Goal: Task Accomplishment & Management: Manage account settings

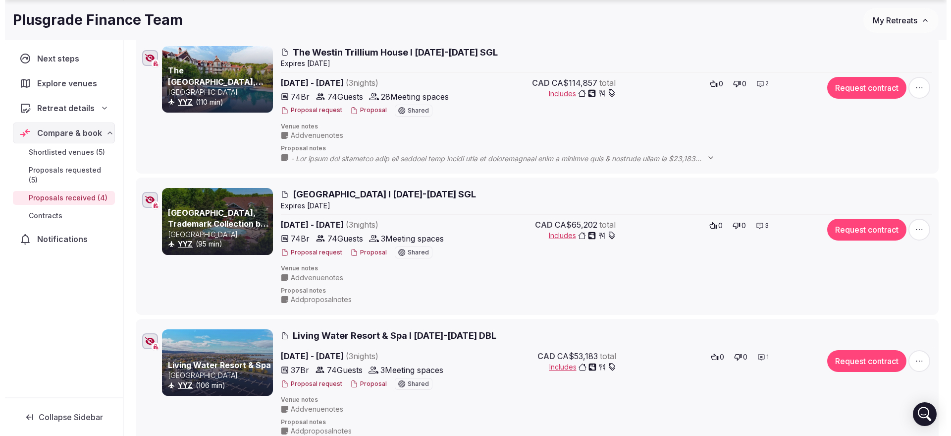
scroll to position [215, 0]
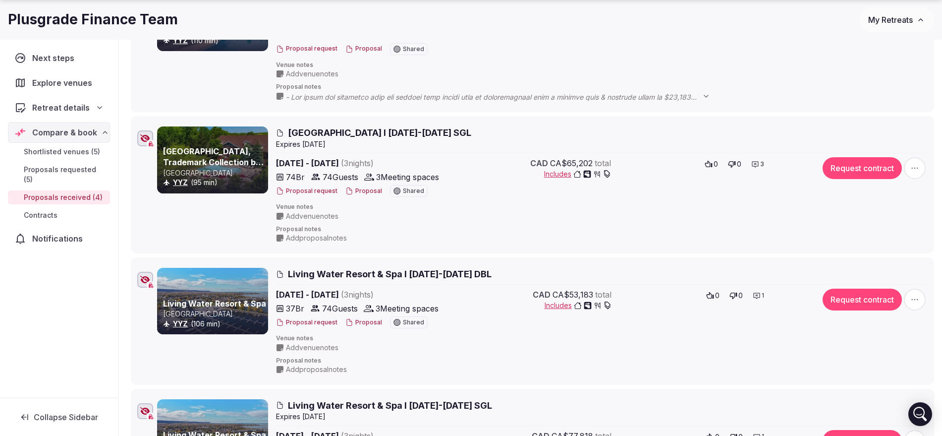
click at [361, 192] on button "Proposal" at bounding box center [363, 191] width 37 height 8
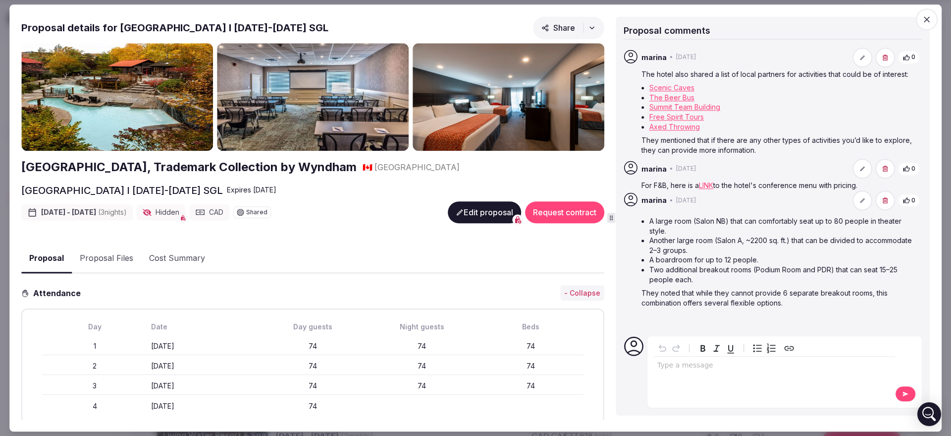
click at [469, 206] on button "Edit proposal" at bounding box center [484, 212] width 73 height 22
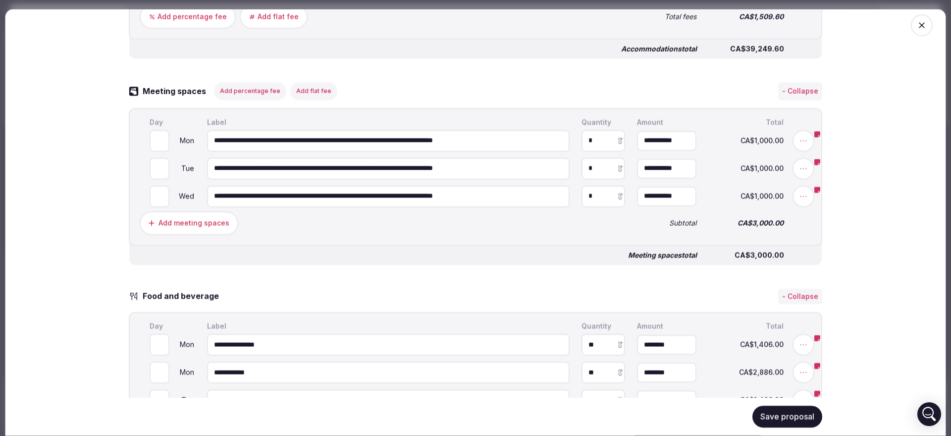
scroll to position [805, 0]
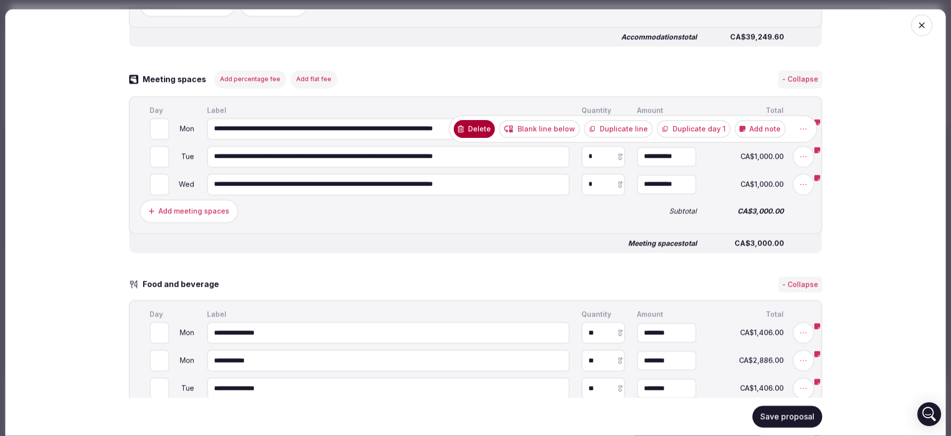
click at [759, 133] on button "Add note" at bounding box center [760, 128] width 51 height 18
click at [784, 101] on button "Done" at bounding box center [780, 99] width 36 height 22
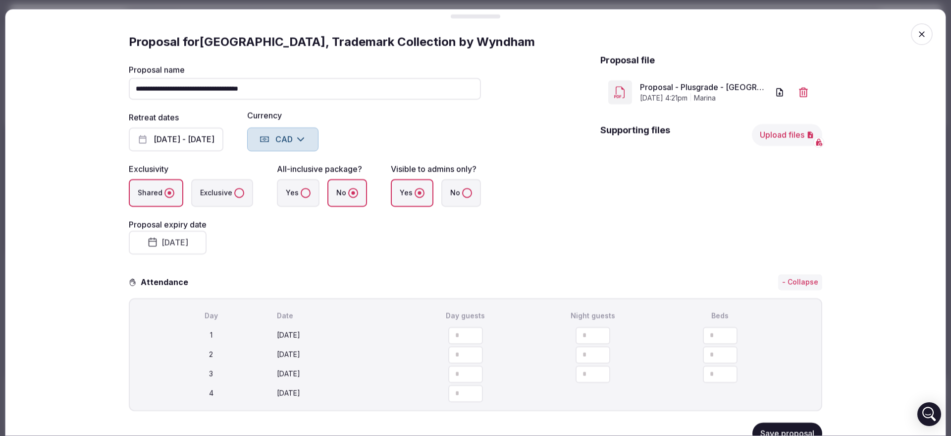
scroll to position [0, 0]
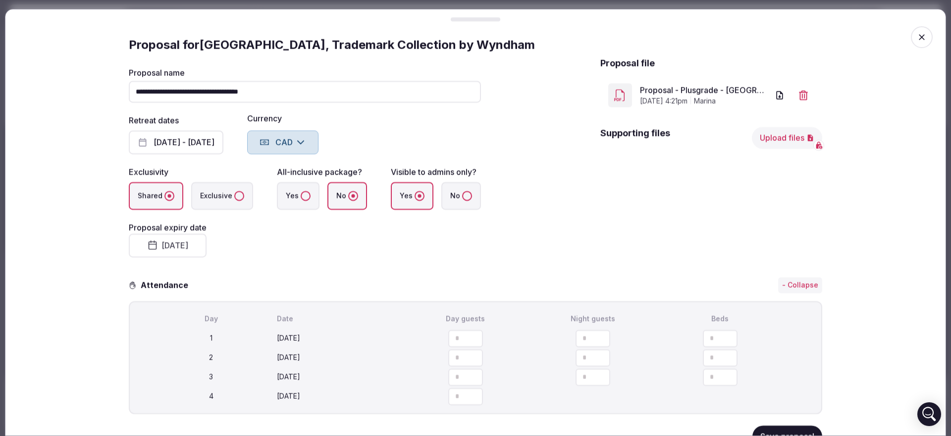
click at [917, 35] on icon "button" at bounding box center [922, 37] width 10 height 10
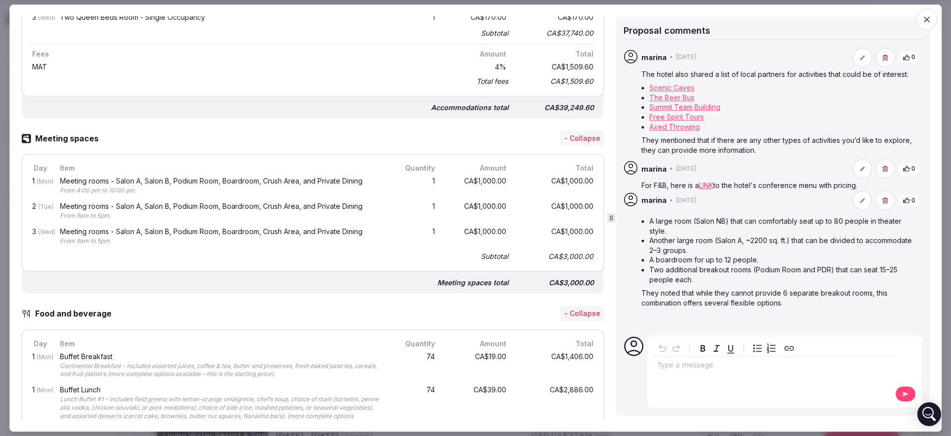
scroll to position [415, 0]
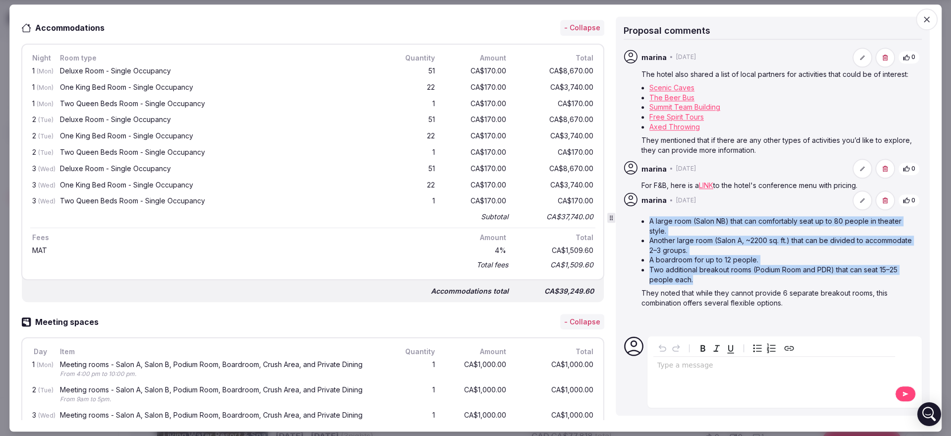
drag, startPoint x: 739, startPoint y: 278, endPoint x: 648, endPoint y: 224, distance: 105.7
click at [648, 224] on ul "A large room (Salon NB) that can comfortably seat up to 80 people in theater st…" at bounding box center [781, 250] width 279 height 68
copy ul "A large room (Salon NB) that can comfortably seat up to 80 people in theater st…"
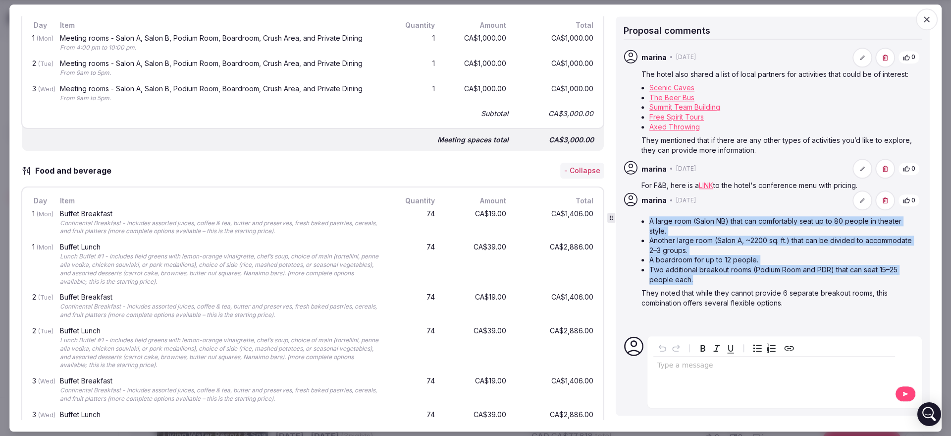
click at [706, 254] on li "Another large room (Salon A, ~2200 sq. ft.) that can be divided to accommodate …" at bounding box center [785, 245] width 271 height 19
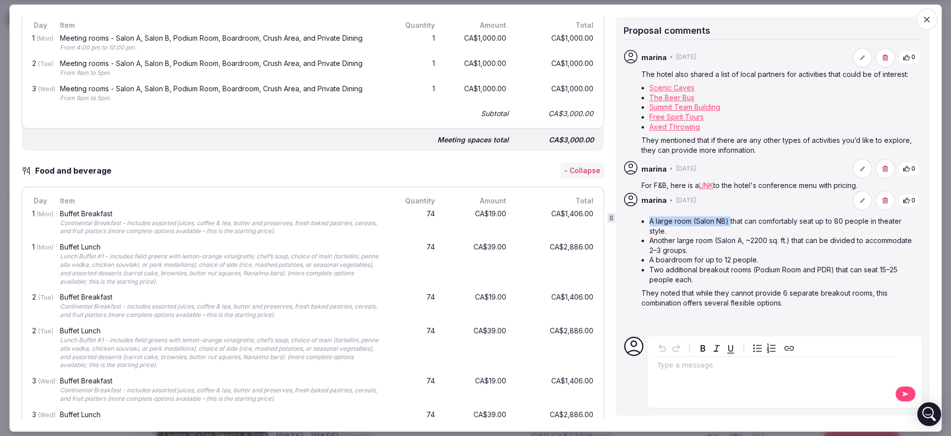
drag, startPoint x: 650, startPoint y: 220, endPoint x: 731, endPoint y: 219, distance: 81.3
click at [731, 219] on li "A large room (Salon NB) that can comfortably seat up to 80 people in theater st…" at bounding box center [785, 225] width 271 height 19
copy li "A large room (Salon NB)"
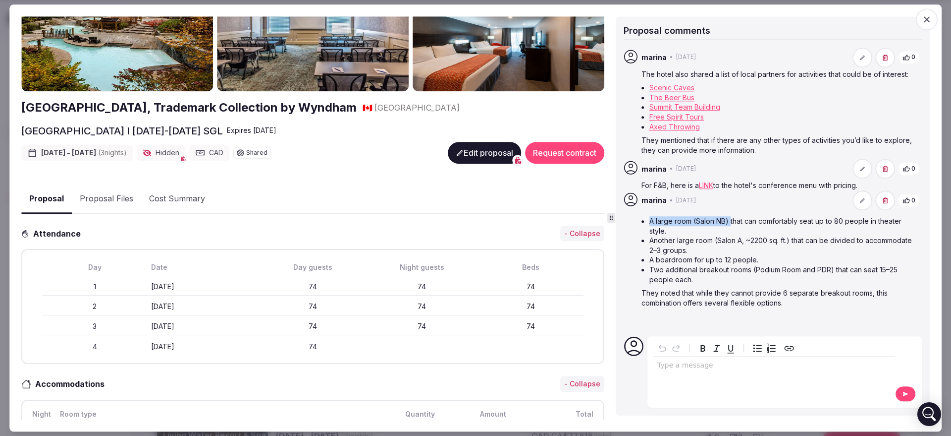
scroll to position [0, 0]
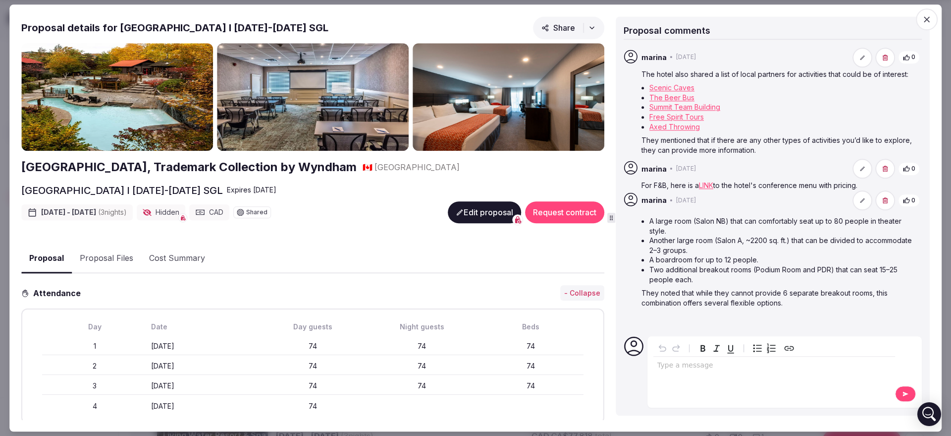
click at [691, 229] on li "A large room (Salon NB) that can comfortably seat up to 80 people in theater st…" at bounding box center [785, 225] width 271 height 19
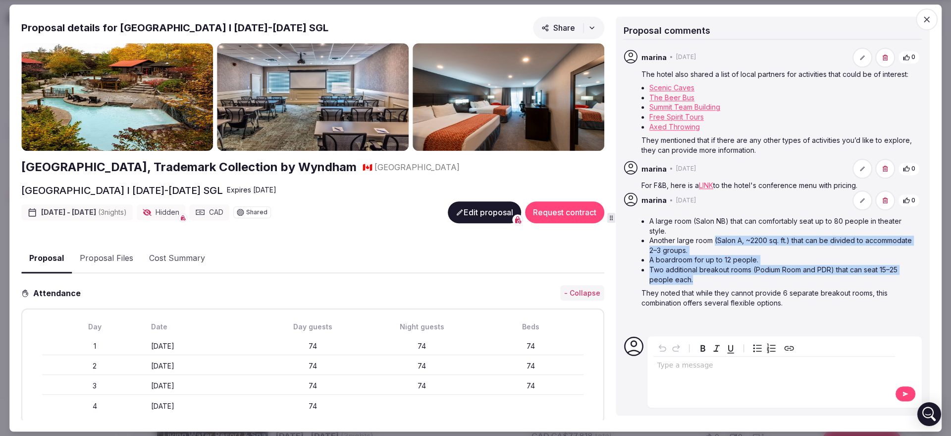
drag, startPoint x: 714, startPoint y: 240, endPoint x: 828, endPoint y: 275, distance: 119.6
click at [828, 275] on ul "A large room (Salon NB) that can comfortably seat up to 80 people in theater st…" at bounding box center [781, 250] width 279 height 68
copy ul "(Salon A, ~2200 sq. ft.) that can be divided to accommodate 2–3 groups. A board…"
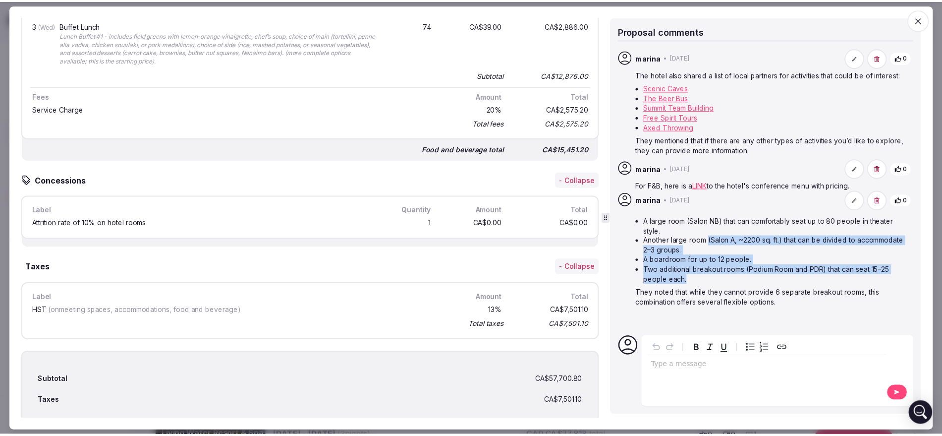
scroll to position [1211, 0]
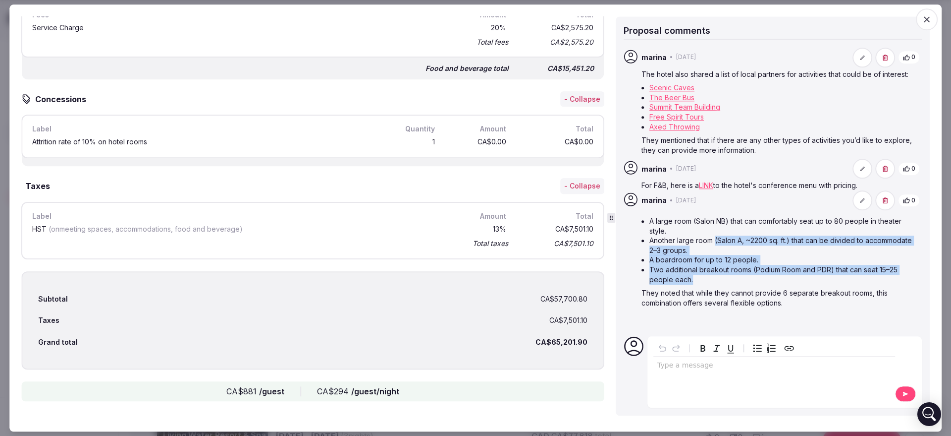
click at [930, 17] on icon "button" at bounding box center [927, 19] width 6 height 6
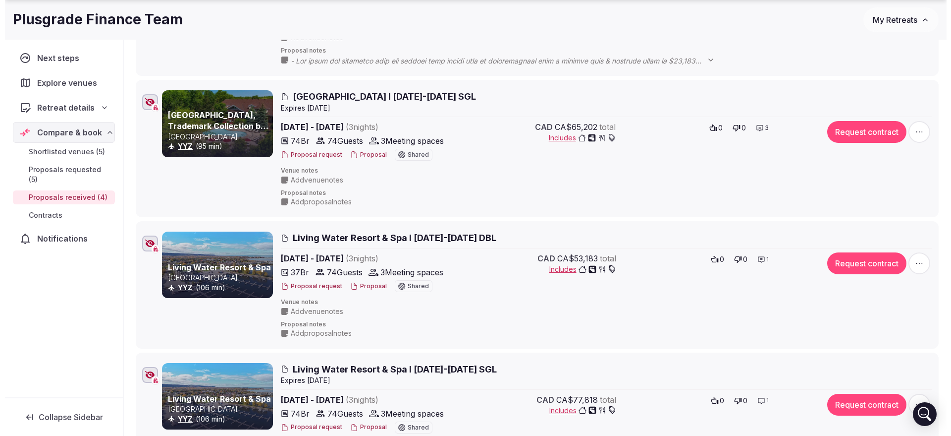
scroll to position [333, 0]
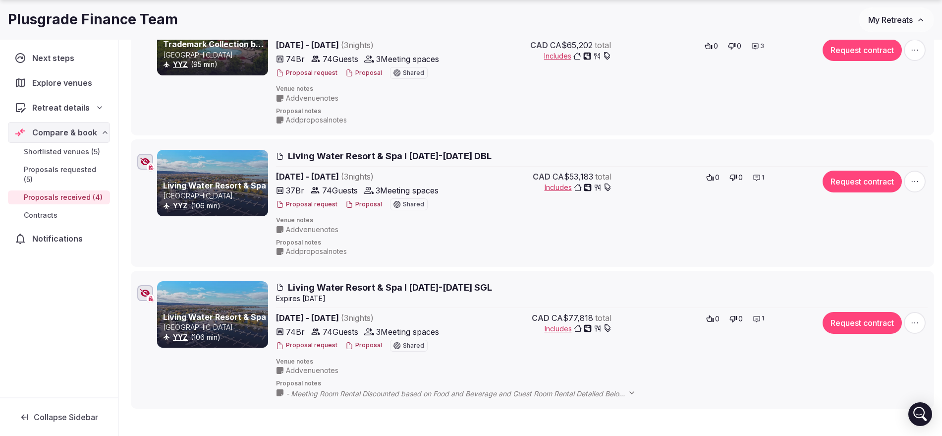
click at [363, 205] on button "Proposal" at bounding box center [363, 204] width 37 height 8
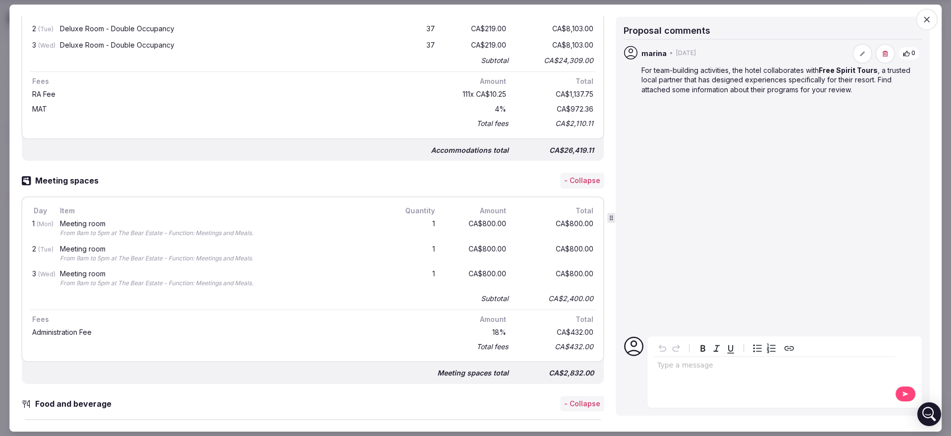
scroll to position [487, 0]
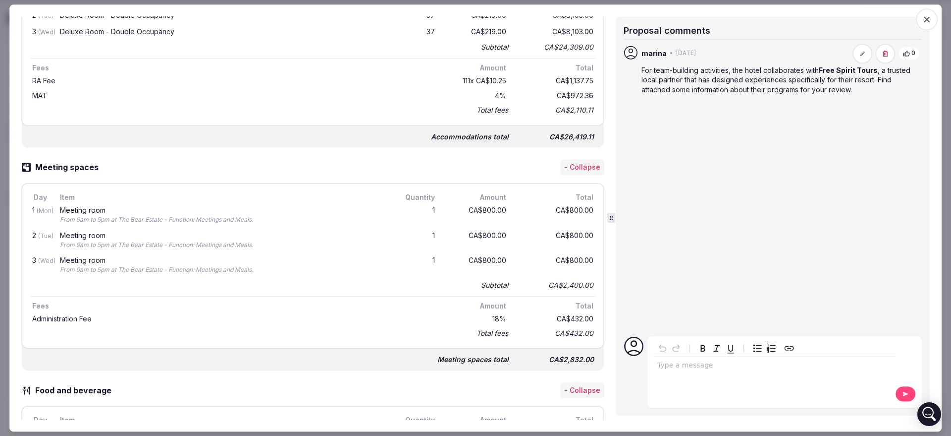
click at [844, 73] on strong "Free Spirit Tours" at bounding box center [848, 70] width 59 height 8
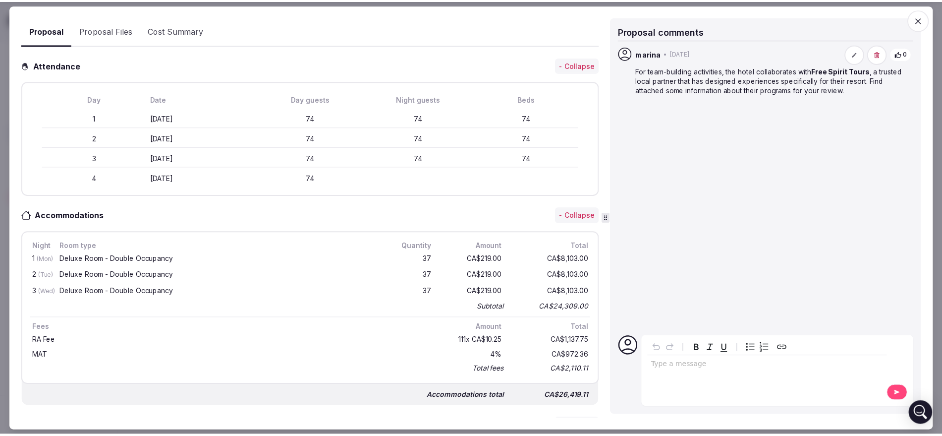
scroll to position [136, 0]
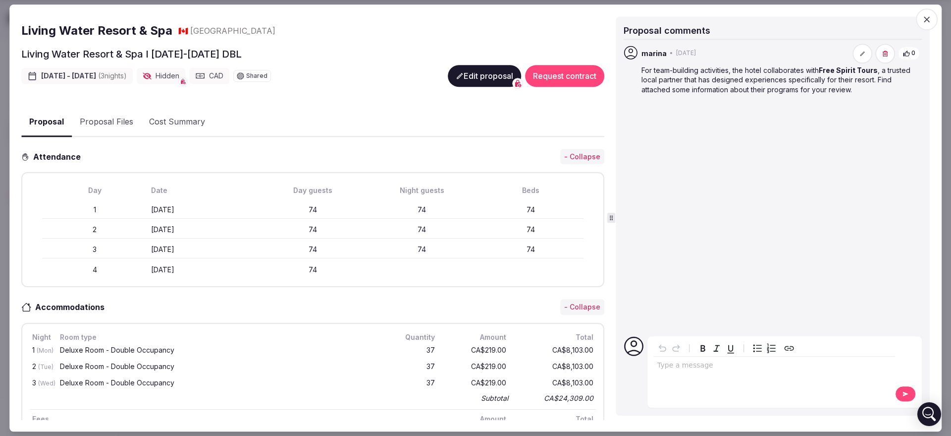
click at [472, 88] on div "Living Water Resort & Spa I [DATE]-[DATE] DBL [DATE] - [DATE] ( 3 night s ) Hid…" at bounding box center [312, 73] width 583 height 52
click at [669, 363] on p "editable markdown" at bounding box center [775, 365] width 234 height 10
click at [908, 392] on icon at bounding box center [906, 393] width 8 height 7
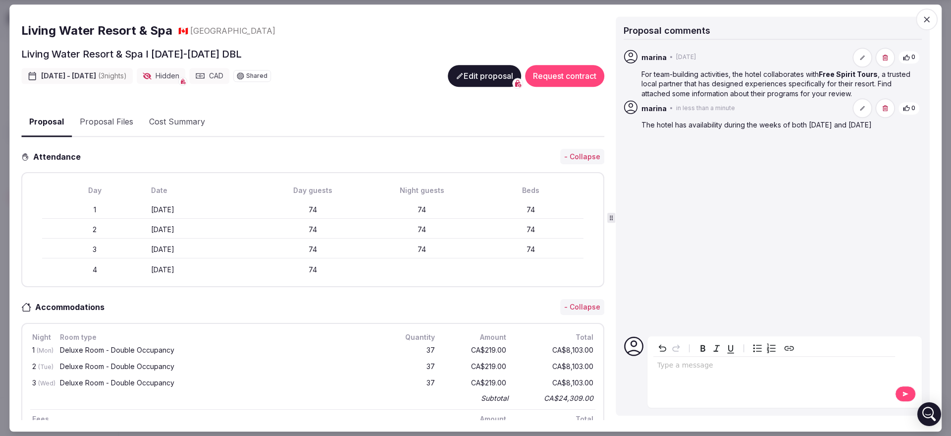
click at [927, 21] on icon "button" at bounding box center [927, 19] width 10 height 10
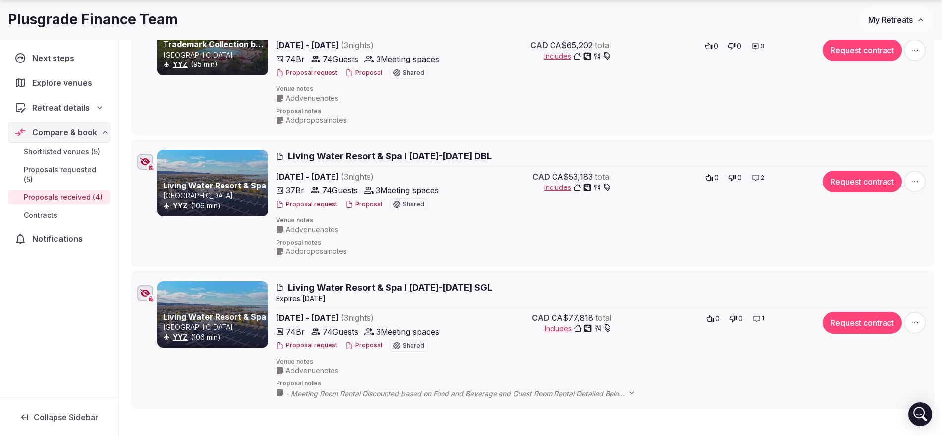
click at [369, 203] on button "Proposal" at bounding box center [363, 204] width 37 height 8
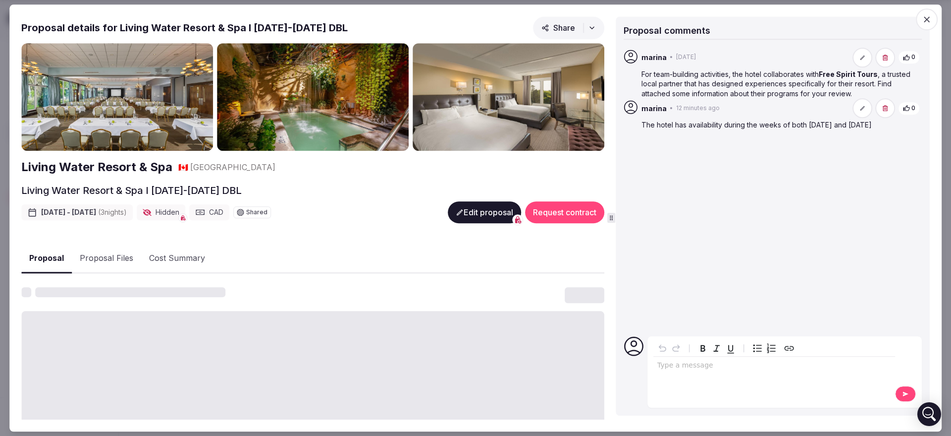
drag, startPoint x: 702, startPoint y: 140, endPoint x: 640, endPoint y: 122, distance: 64.3
click at [640, 122] on div "marina • 12 minutes ago 0 The hotel has availability during the weeks of both […" at bounding box center [773, 186] width 298 height 284
copy p "e hotel has availability during the weeks of both [DATE] and [DATE]"
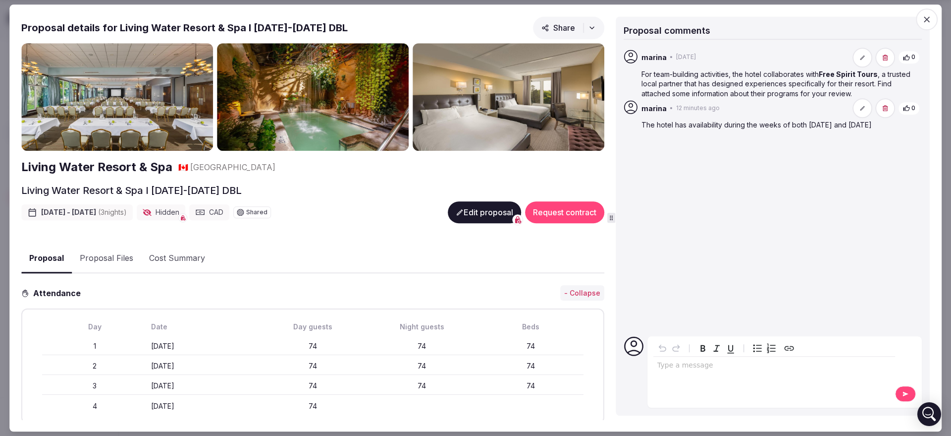
click at [928, 22] on icon "button" at bounding box center [927, 19] width 10 height 10
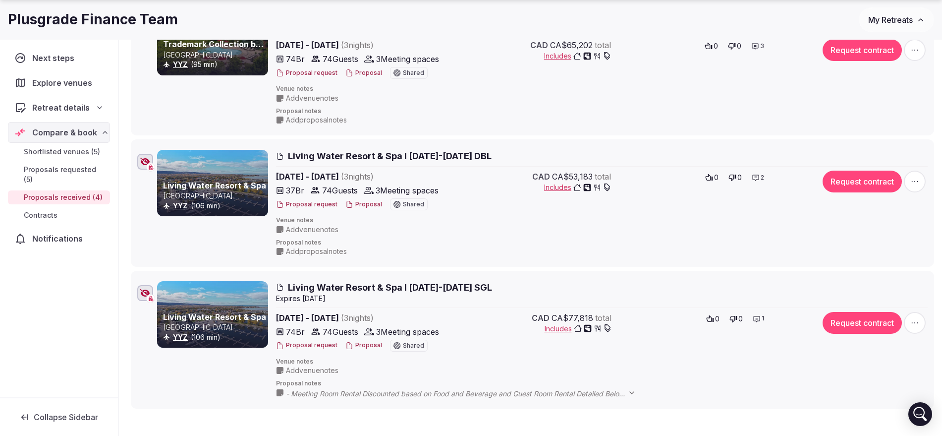
click at [368, 341] on button "Proposal" at bounding box center [363, 345] width 37 height 8
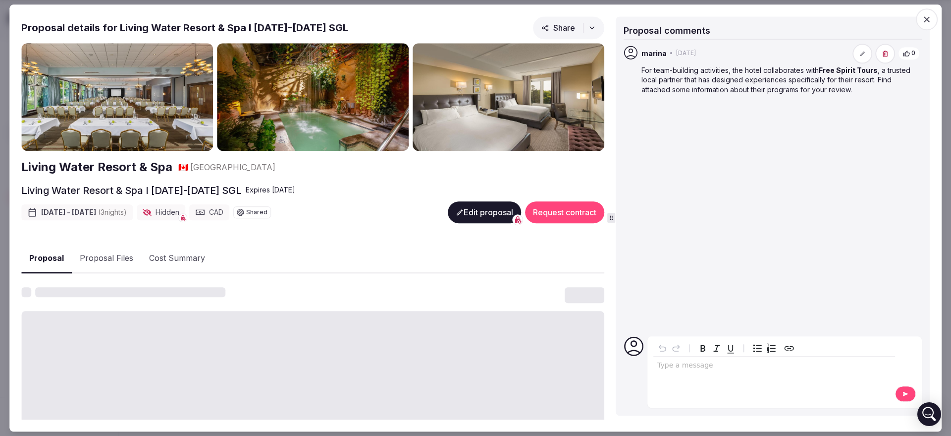
click at [672, 362] on p "editable markdown" at bounding box center [775, 365] width 234 height 10
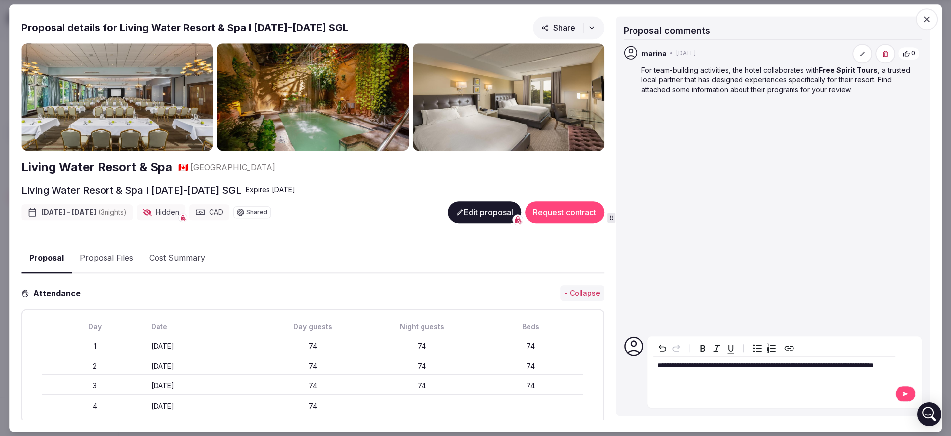
click at [898, 390] on button at bounding box center [905, 394] width 21 height 16
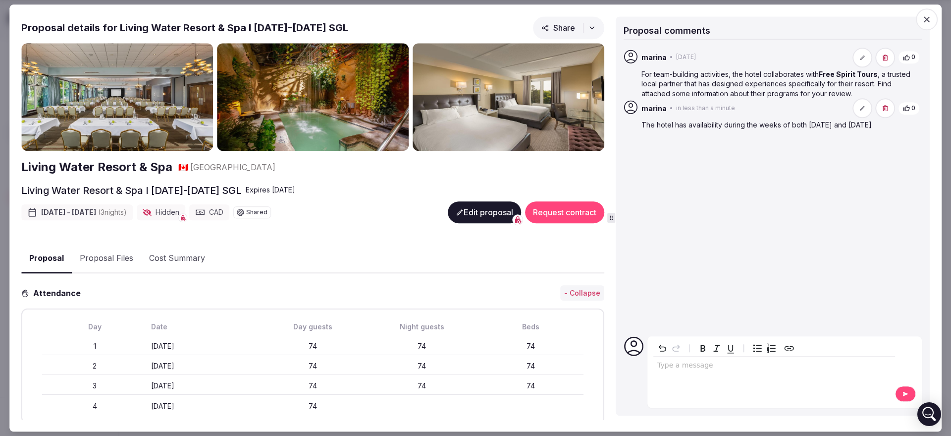
click at [933, 19] on span "button" at bounding box center [927, 19] width 22 height 22
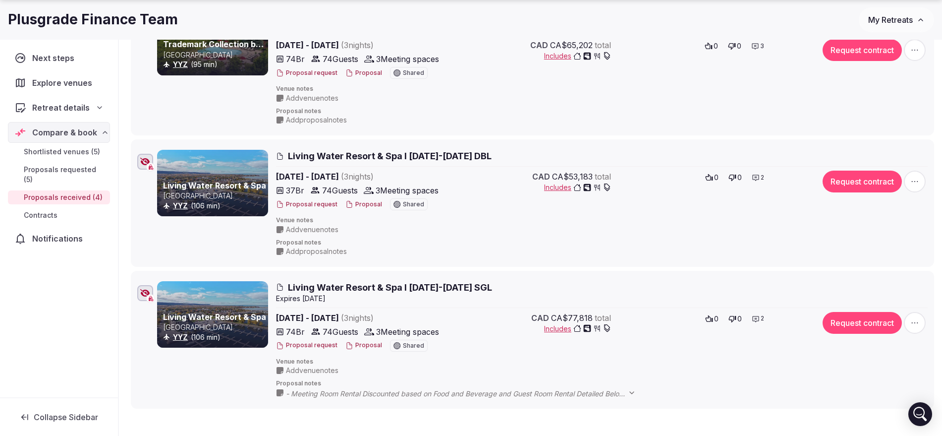
click at [71, 170] on span "Proposals requested (5)" at bounding box center [65, 175] width 82 height 20
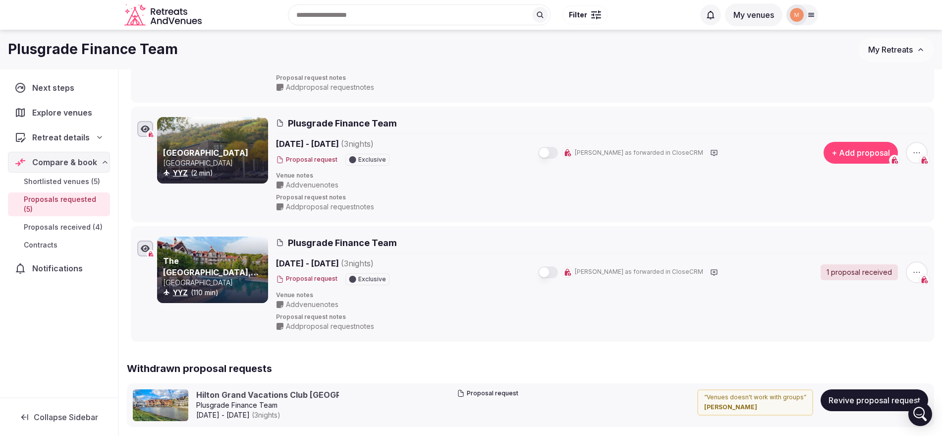
scroll to position [301, 0]
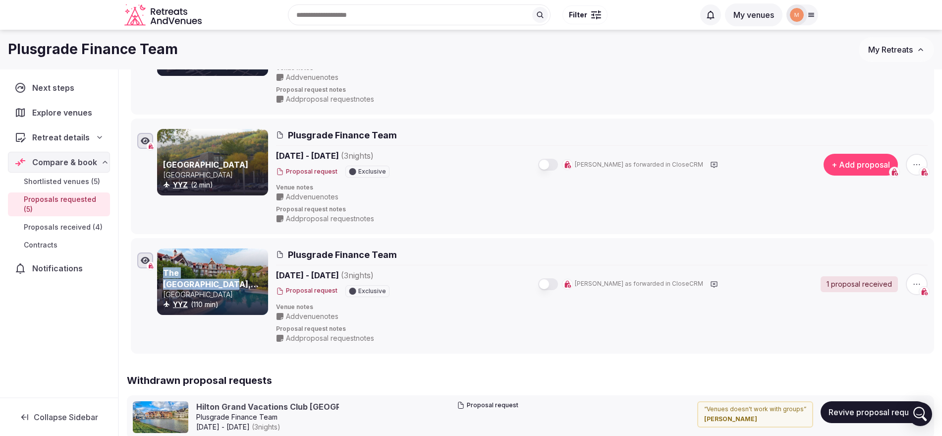
drag, startPoint x: 158, startPoint y: 266, endPoint x: 245, endPoint y: 275, distance: 87.2
click at [245, 275] on div "The [GEOGRAPHIC_DATA], [GEOGRAPHIC_DATA] YYZ (110 min)" at bounding box center [212, 281] width 111 height 66
copy div "The Westin Trillium"
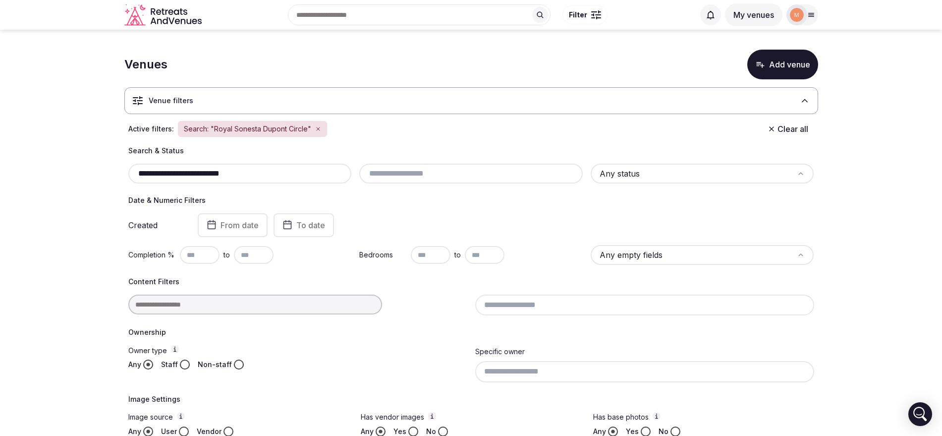
drag, startPoint x: 191, startPoint y: 172, endPoint x: 324, endPoint y: 177, distance: 132.9
click at [324, 177] on input "**********" at bounding box center [240, 173] width 216 height 12
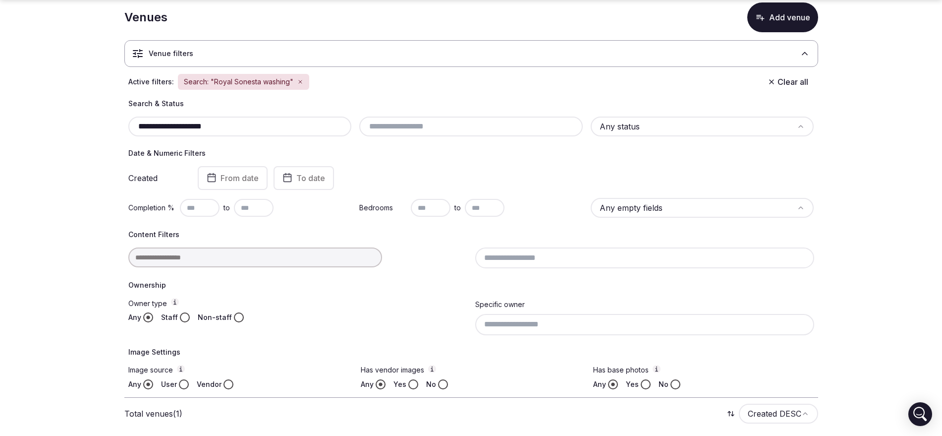
scroll to position [120, 0]
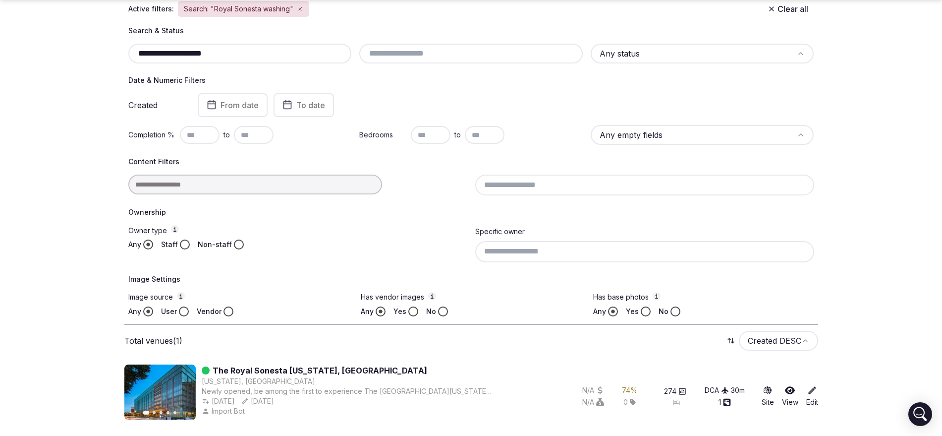
type input "**********"
click at [184, 246] on button "Staff" at bounding box center [185, 244] width 10 height 10
click at [808, 390] on icon at bounding box center [812, 390] width 10 height 10
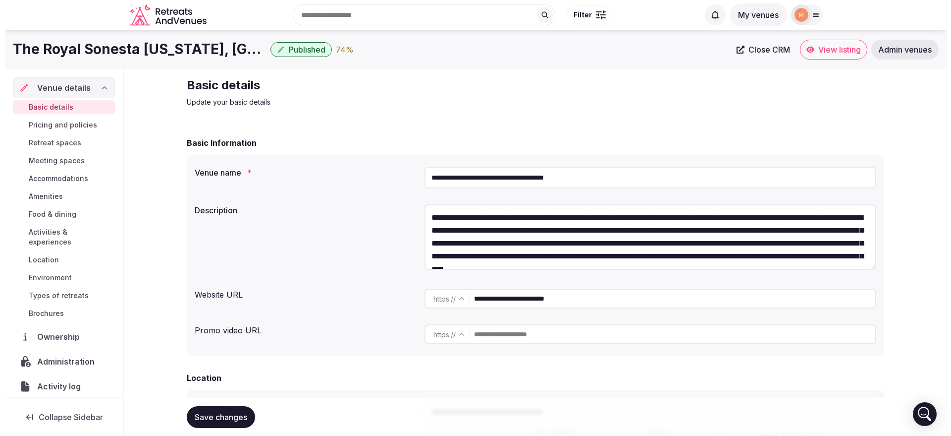
scroll to position [32, 0]
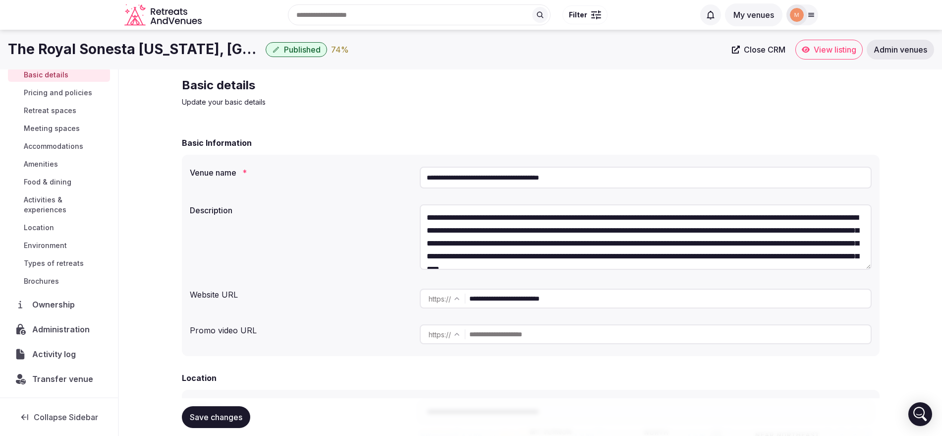
click at [52, 376] on span "Transfer venue" at bounding box center [62, 379] width 61 height 12
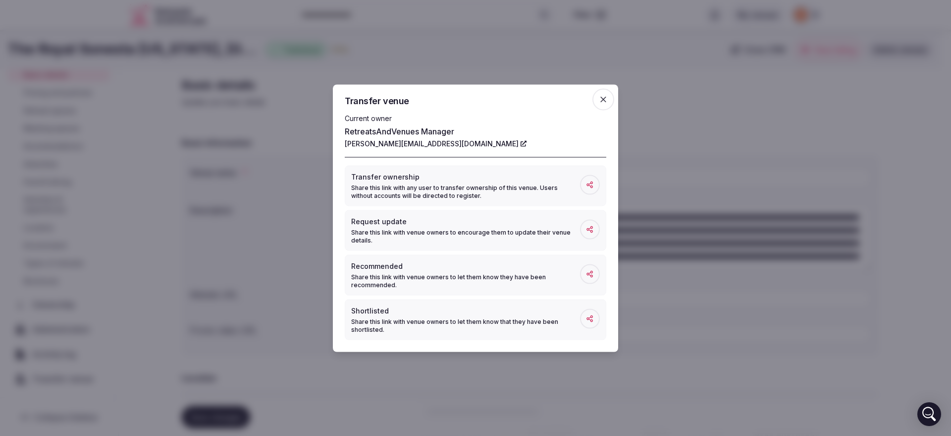
click at [589, 186] on icon at bounding box center [590, 184] width 8 height 8
